Goal: Task Accomplishment & Management: Complete application form

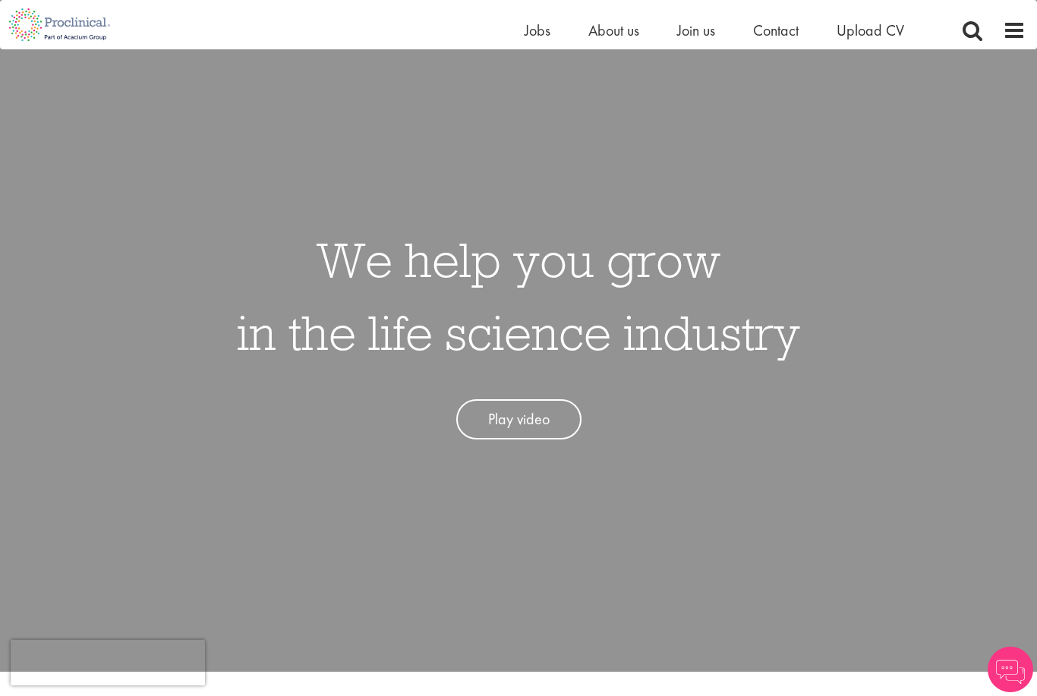
scroll to position [71, 0]
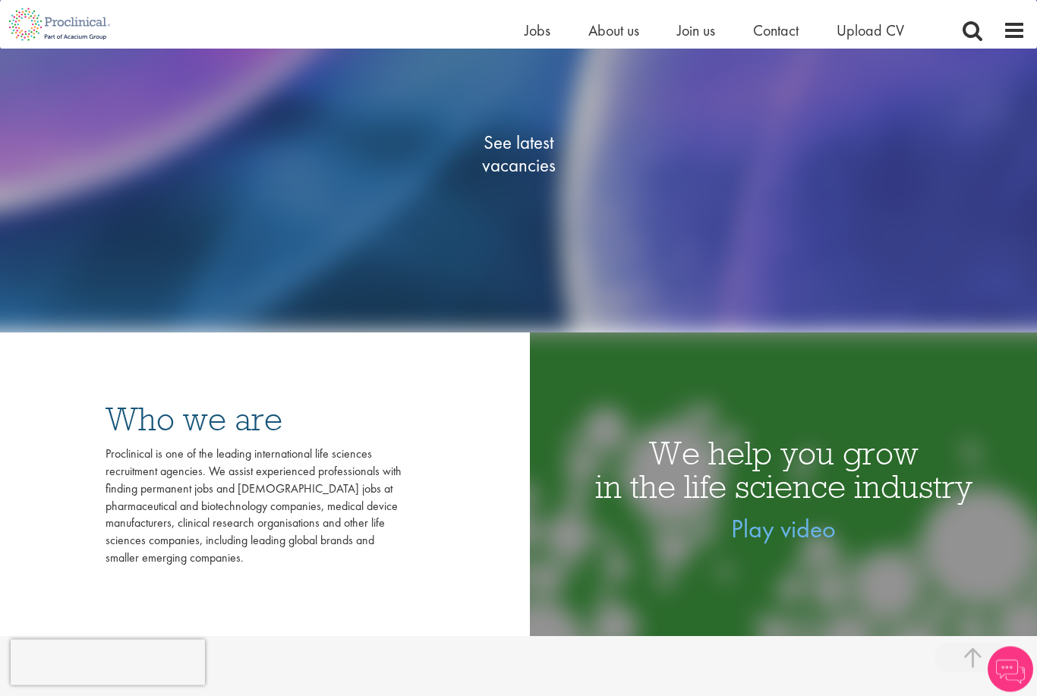
scroll to position [329, 0]
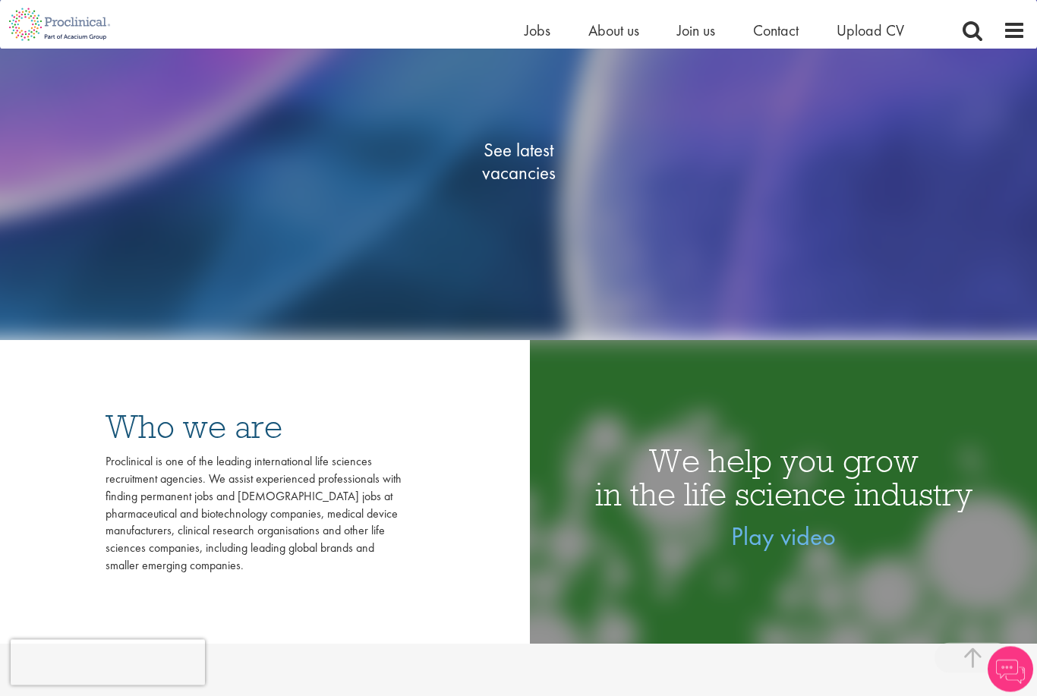
click at [508, 185] on span "See latest vacancies" at bounding box center [519, 163] width 152 height 46
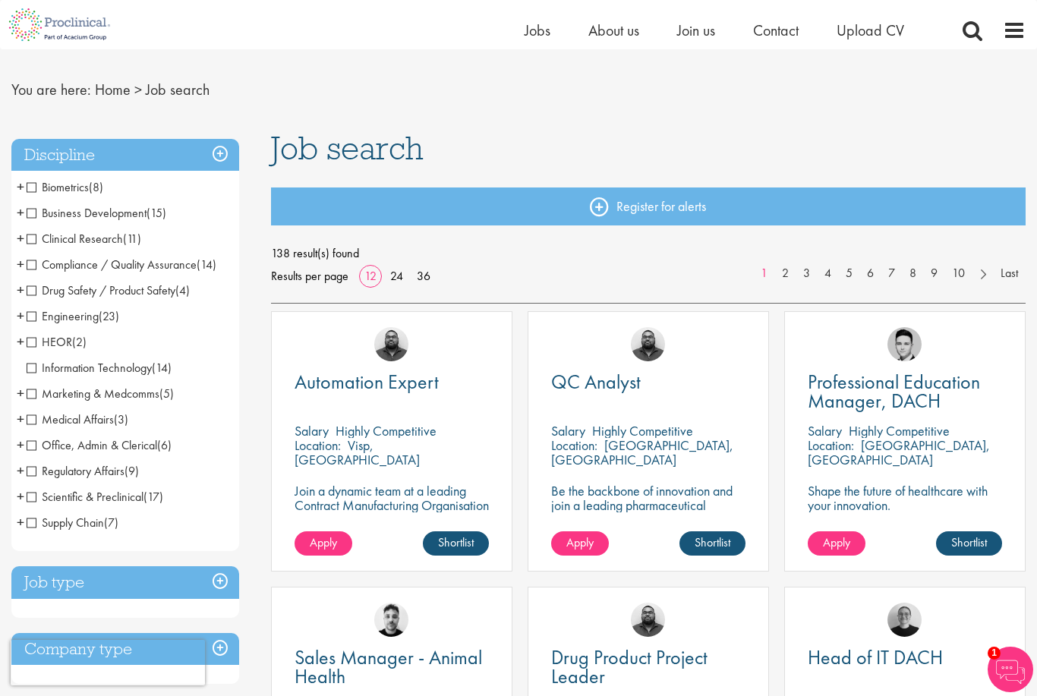
scroll to position [30, 0]
click at [633, 446] on p "[GEOGRAPHIC_DATA], [GEOGRAPHIC_DATA]" at bounding box center [642, 453] width 182 height 32
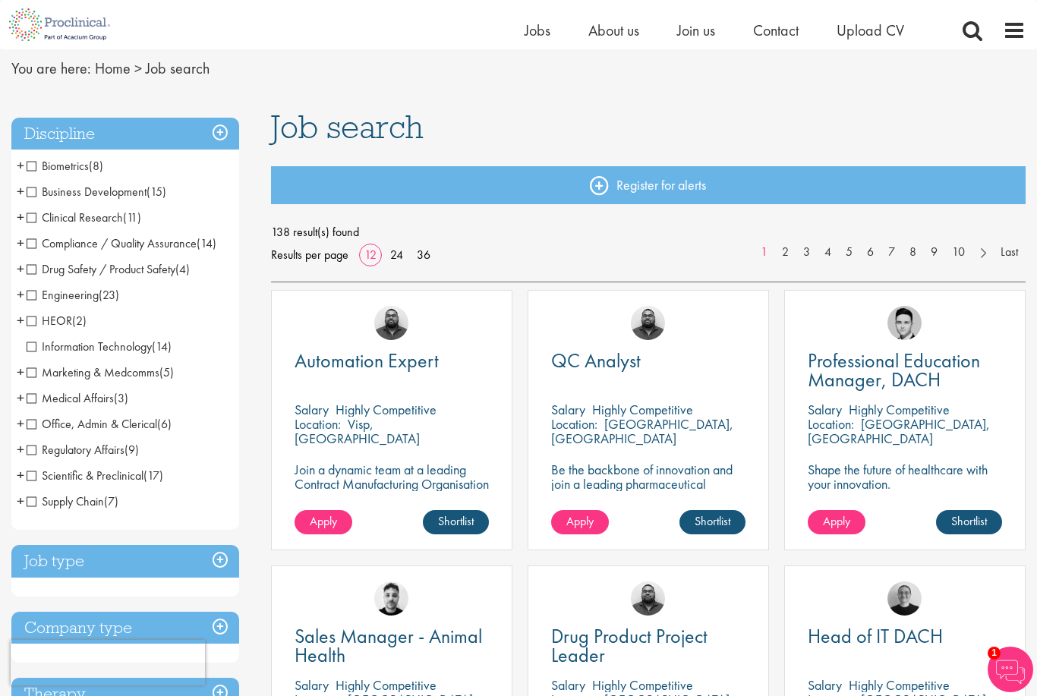
scroll to position [52, 0]
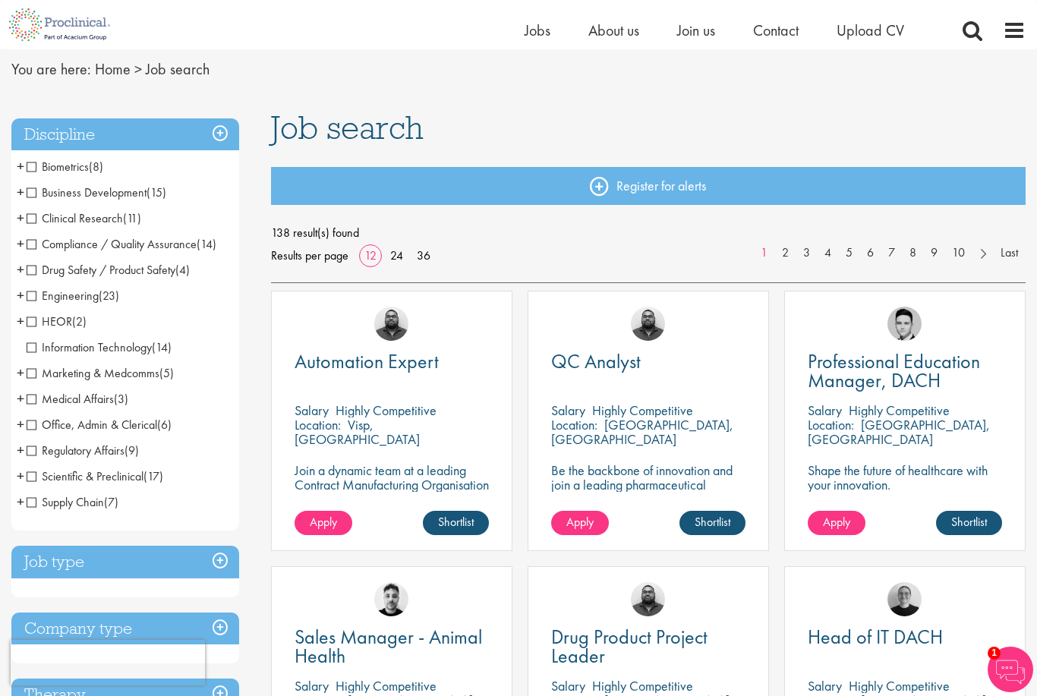
click at [655, 474] on p "Be the backbone of innovation and join a leading pharmaceutical company to help…" at bounding box center [648, 492] width 194 height 58
click at [591, 518] on span "Apply" at bounding box center [579, 522] width 27 height 16
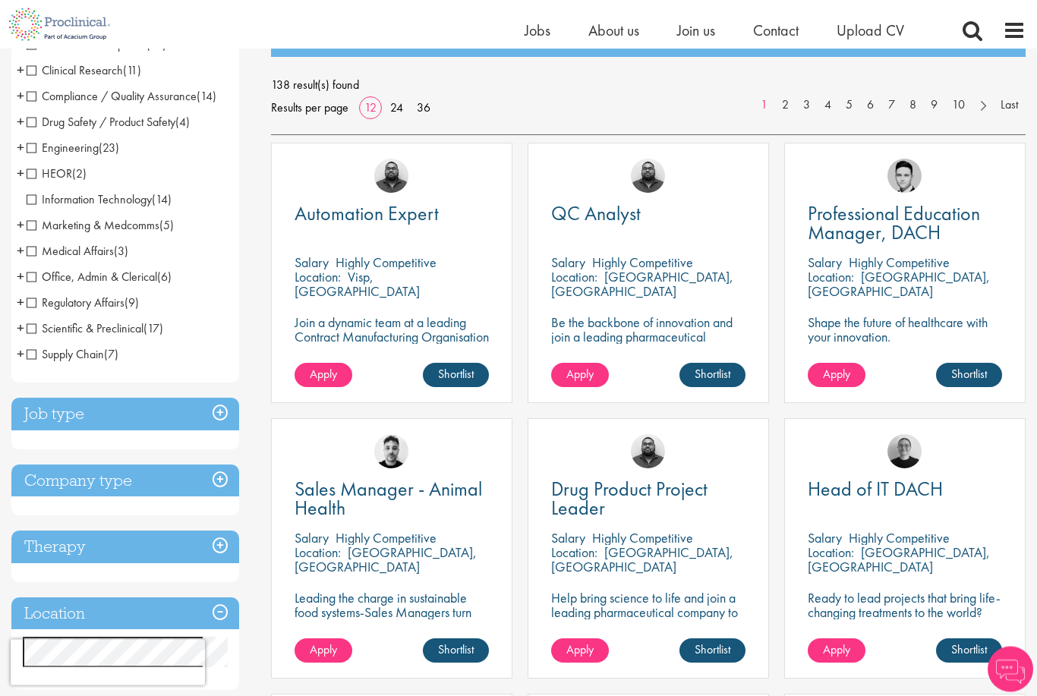
scroll to position [200, 0]
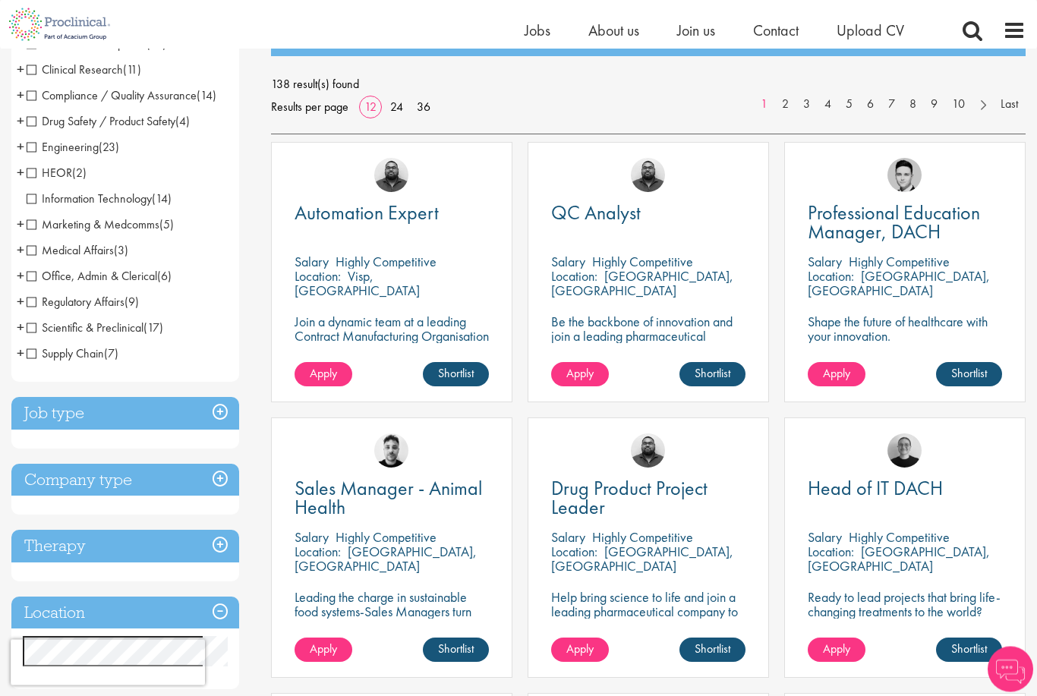
click at [55, 415] on h3 "Job type" at bounding box center [125, 414] width 228 height 33
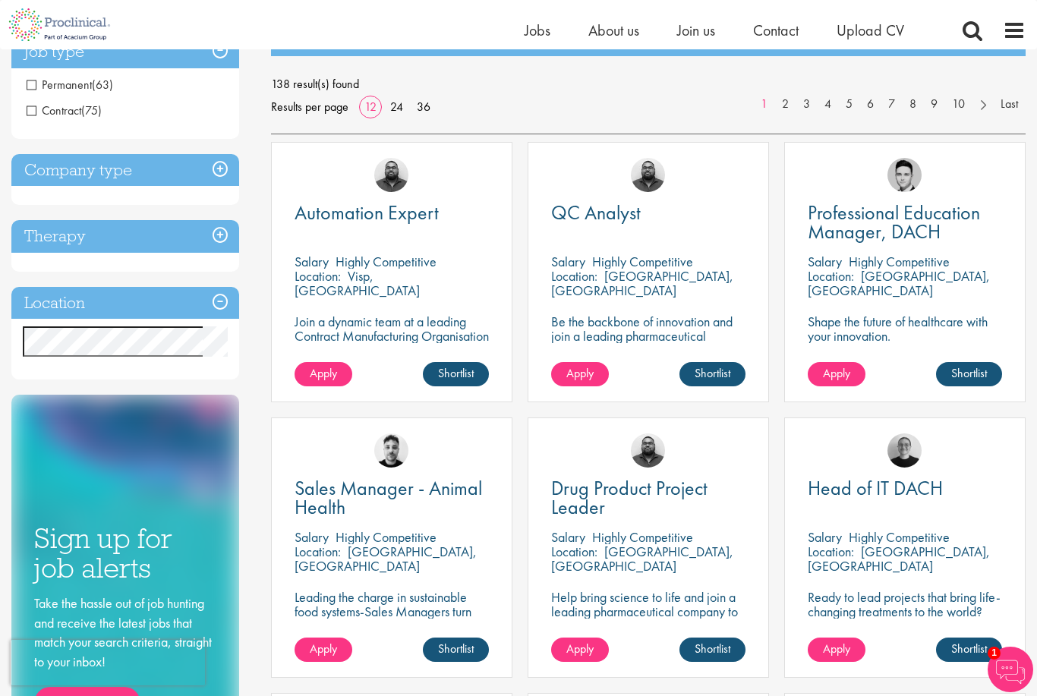
click at [71, 304] on h3 "Location" at bounding box center [125, 303] width 228 height 33
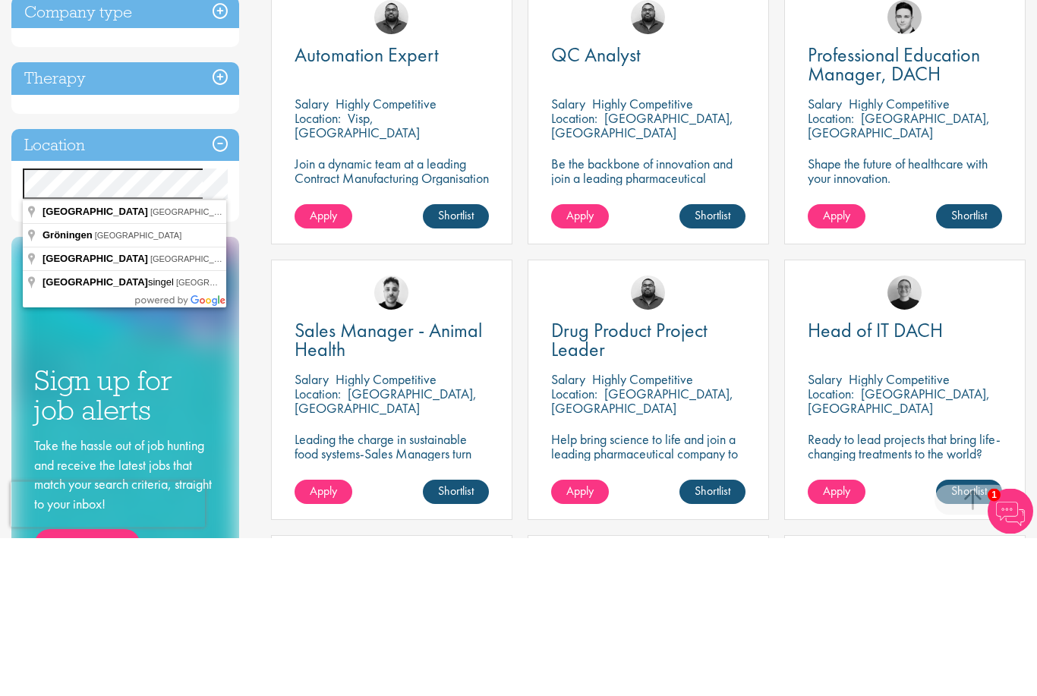
scroll to position [358, 0]
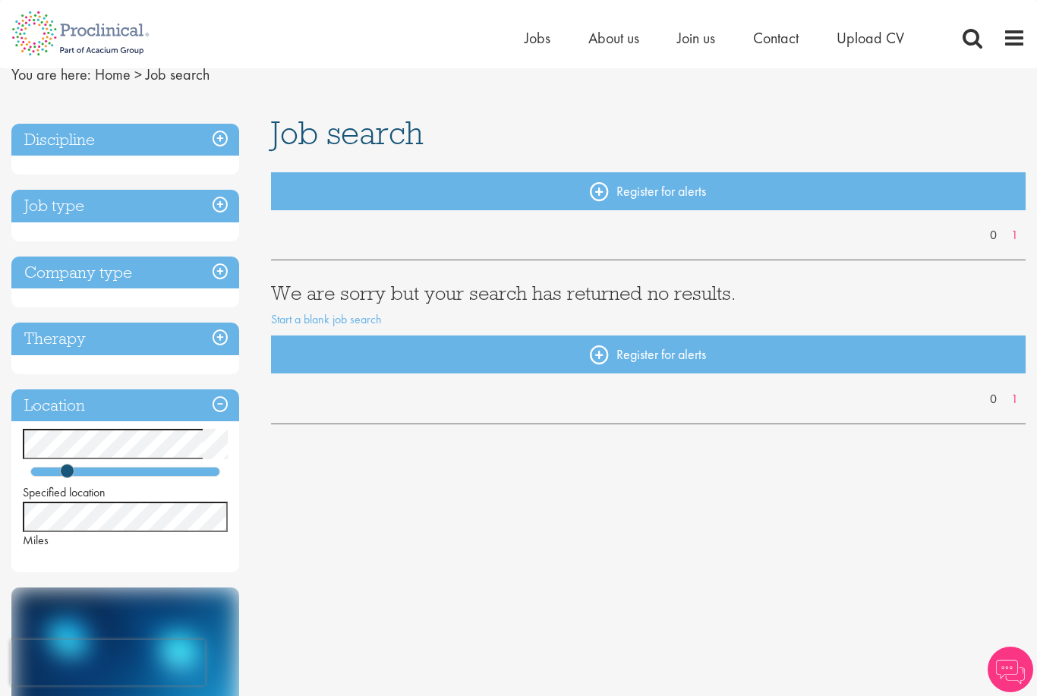
scroll to position [66, 0]
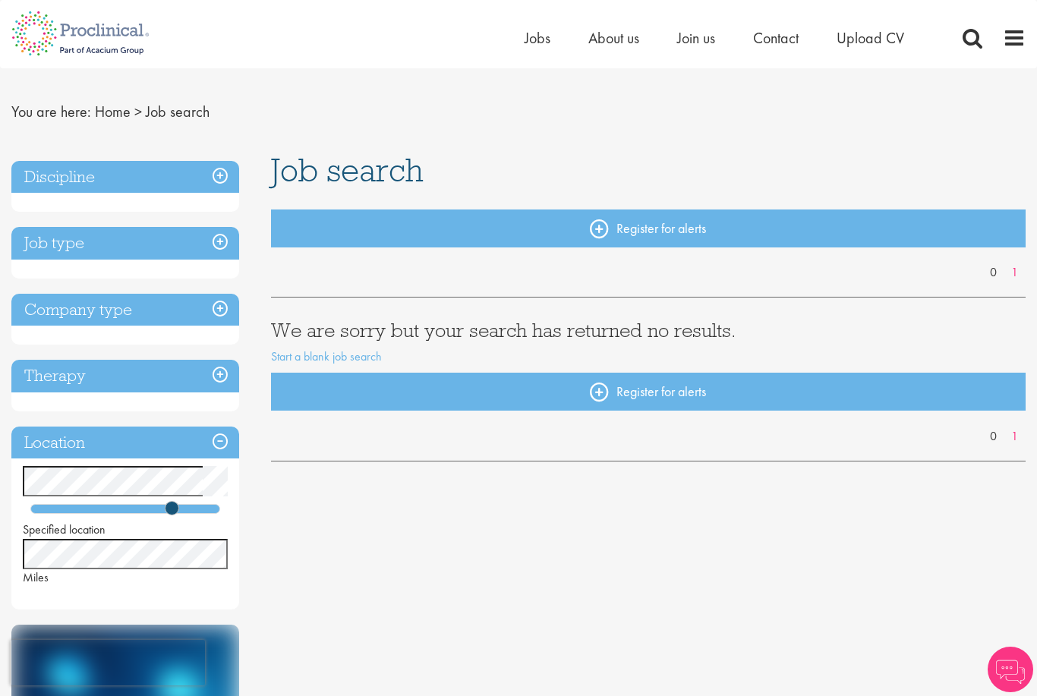
scroll to position [81, 0]
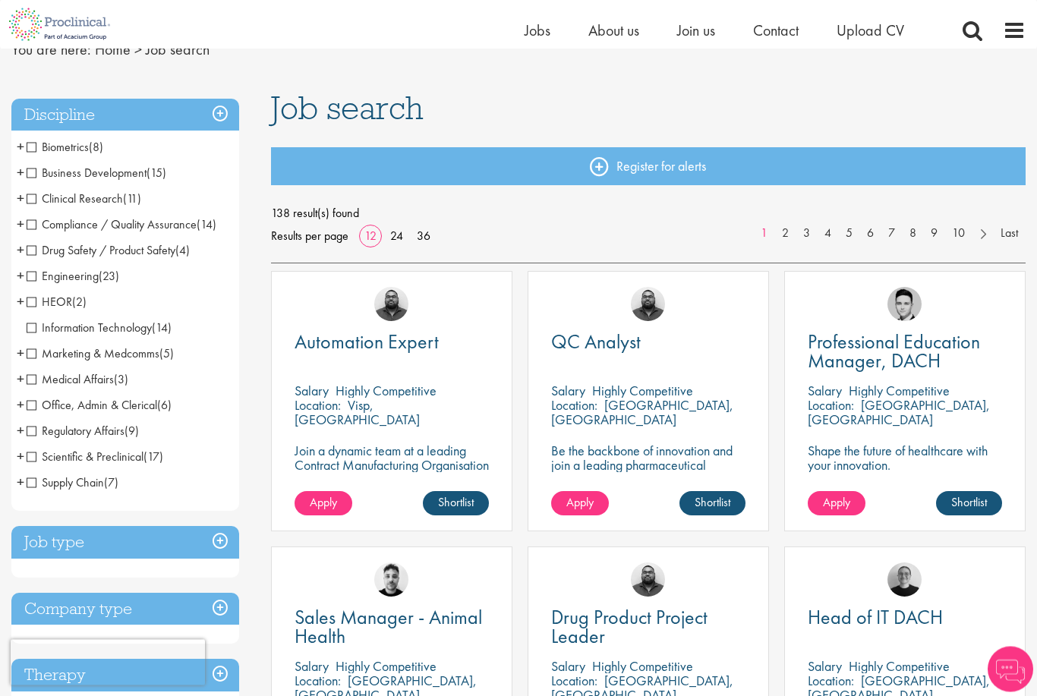
scroll to position [69, 0]
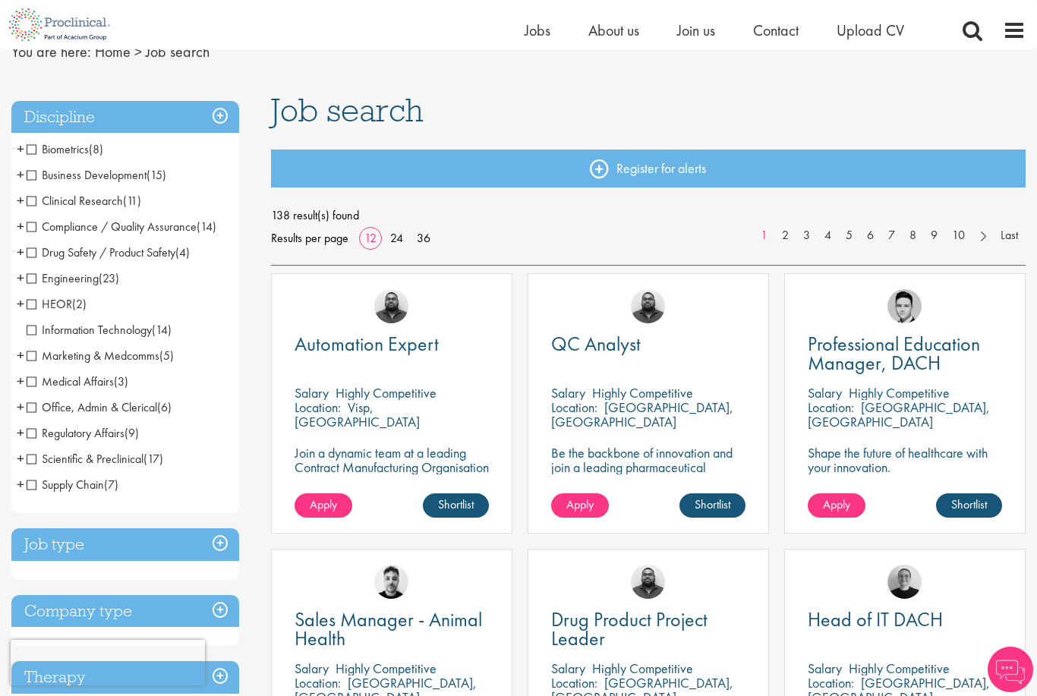
click at [85, 113] on h3 "Discipline" at bounding box center [125, 117] width 228 height 33
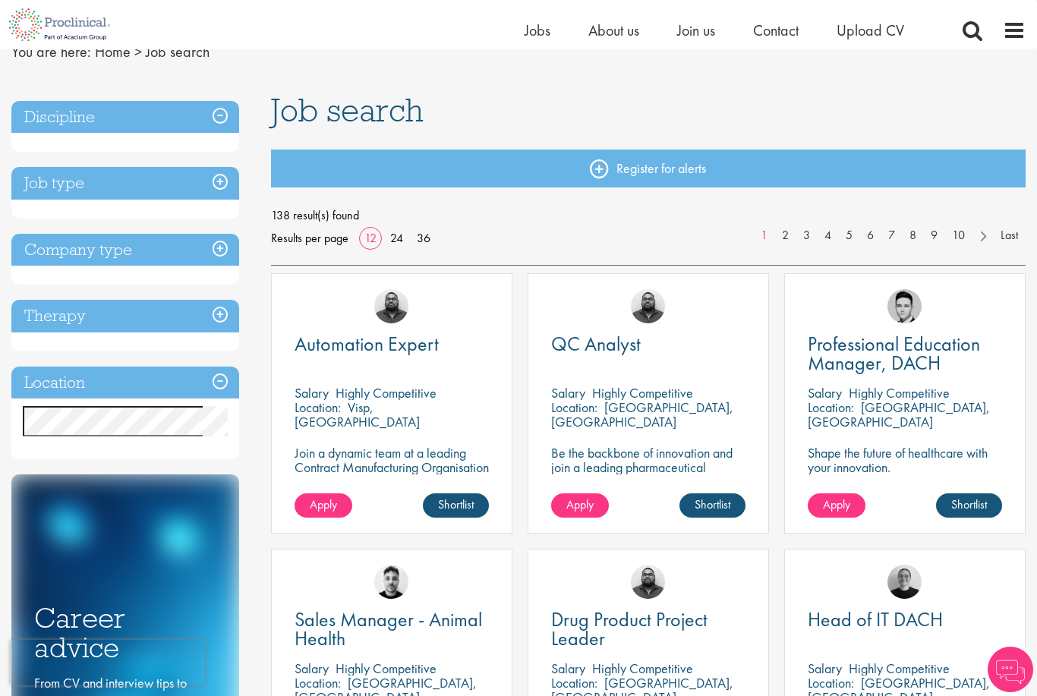
scroll to position [68, 0]
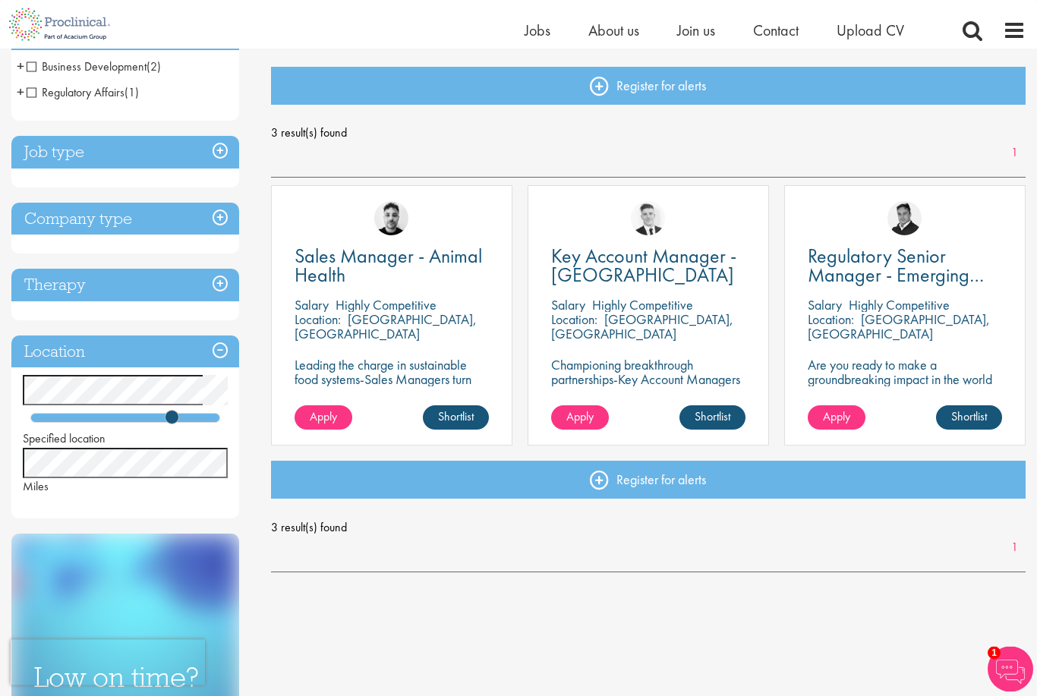
scroll to position [152, 0]
click at [611, 484] on link "Register for alerts" at bounding box center [649, 480] width 756 height 38
